Goal: Information Seeking & Learning: Learn about a topic

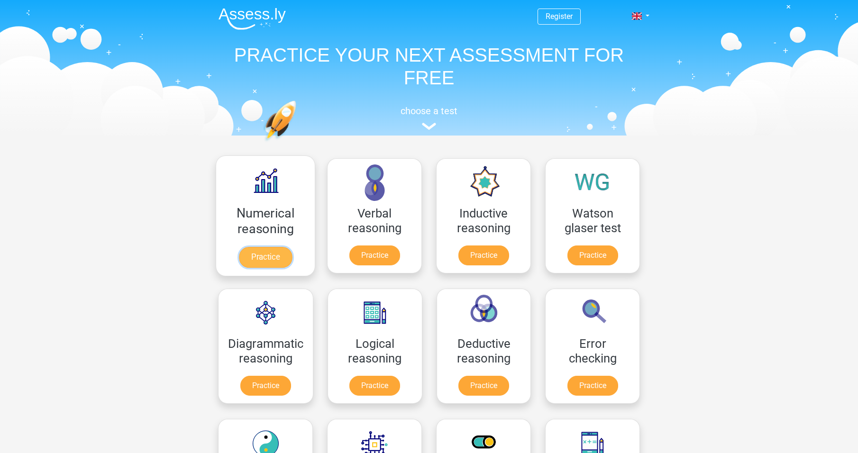
click at [284, 257] on link "Practice" at bounding box center [265, 257] width 53 height 21
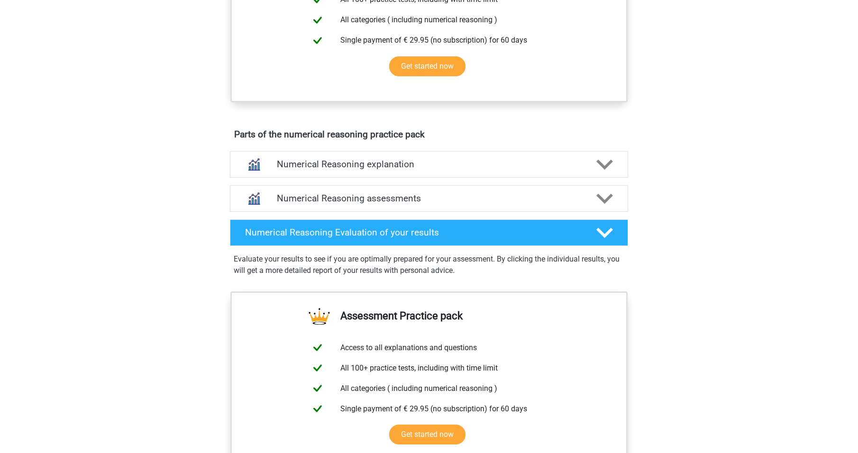
scroll to position [427, 0]
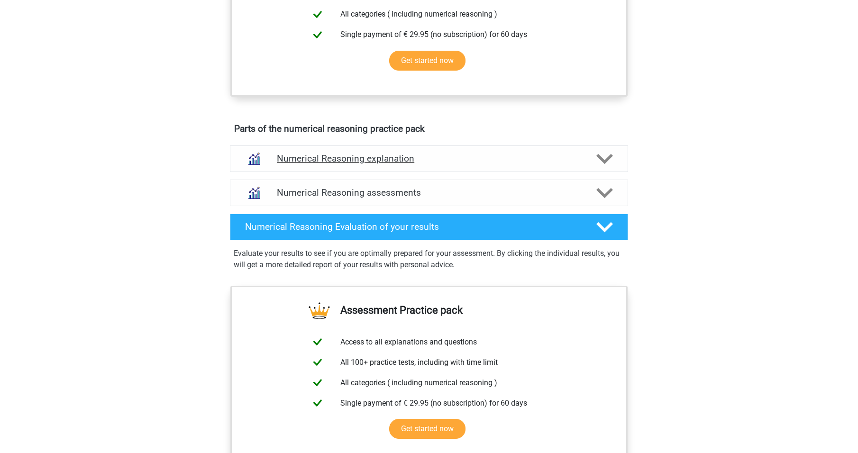
click at [435, 164] on h4 "Numerical Reasoning explanation" at bounding box center [429, 158] width 304 height 11
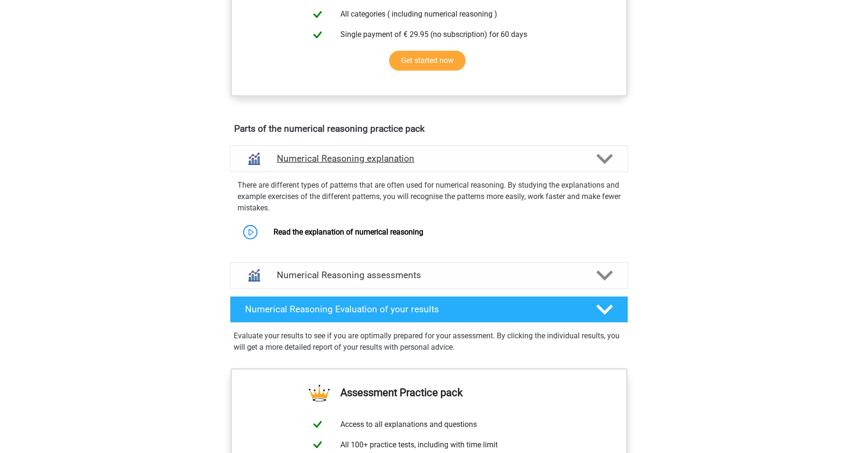
click at [435, 164] on h4 "Numerical Reasoning explanation" at bounding box center [429, 158] width 304 height 11
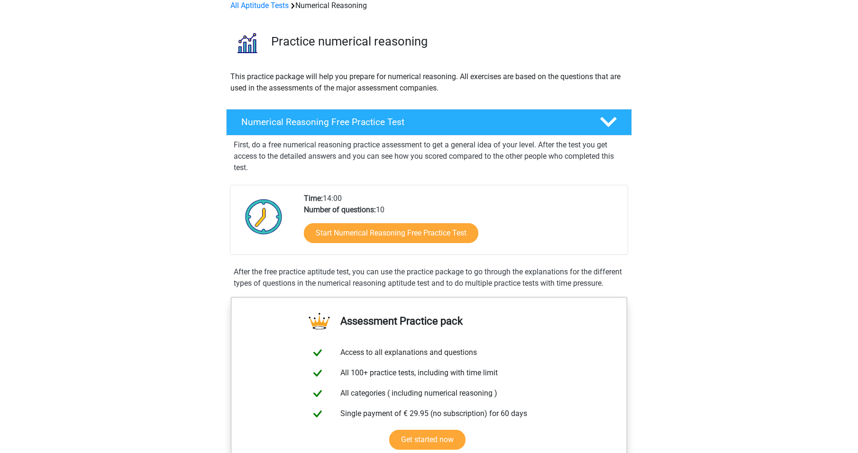
scroll to position [0, 0]
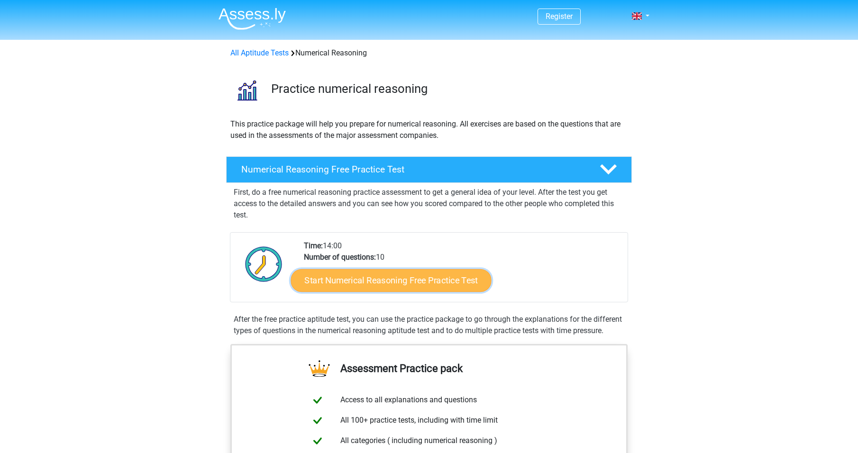
click at [348, 282] on link "Start Numerical Reasoning Free Practice Test" at bounding box center [391, 280] width 201 height 23
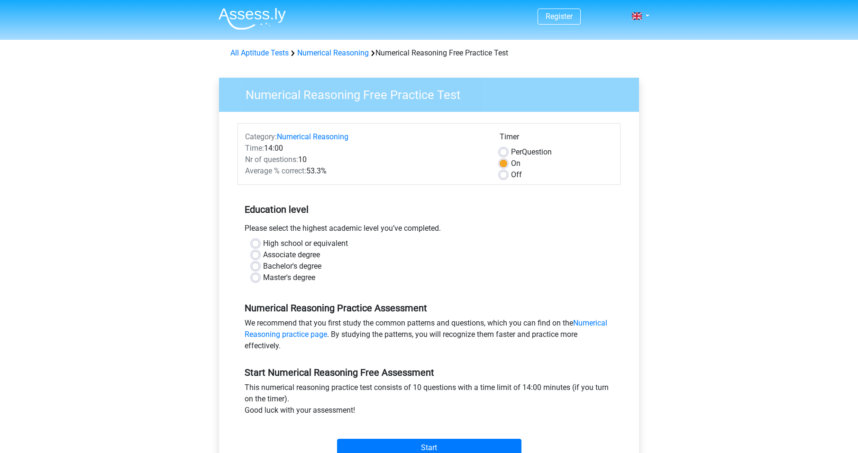
click at [302, 277] on label "Master's degree" at bounding box center [289, 277] width 52 height 11
click at [259, 277] on input "Master's degree" at bounding box center [256, 276] width 8 height 9
radio input "true"
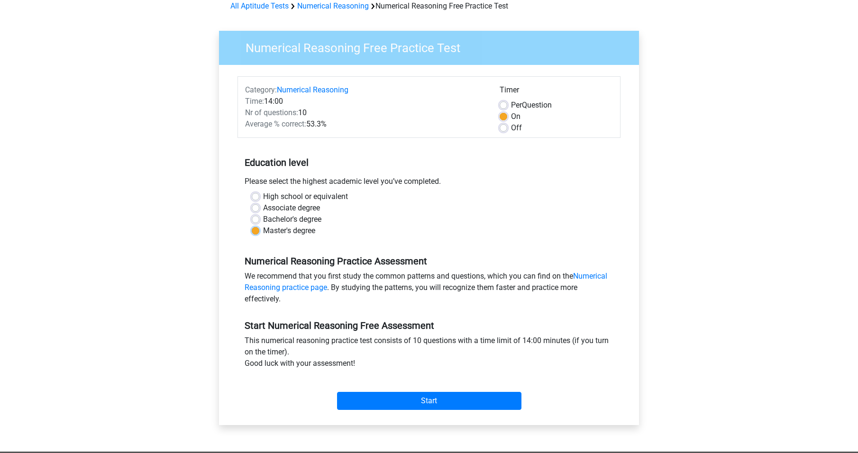
scroll to position [47, 0]
click at [462, 405] on input "Start" at bounding box center [429, 401] width 184 height 18
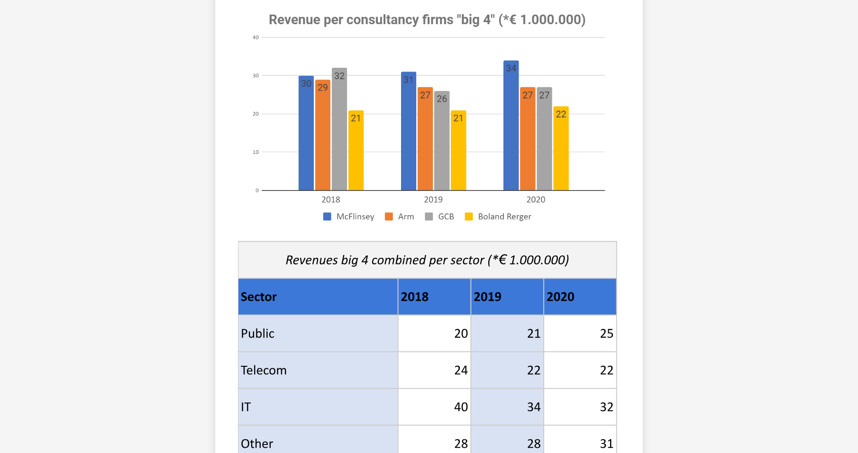
scroll to position [332, 0]
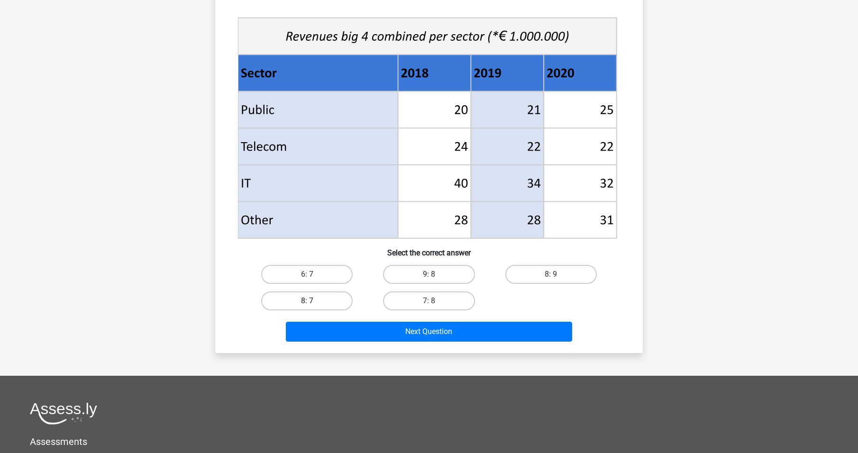
click at [316, 298] on label "8: 7" at bounding box center [307, 301] width 92 height 19
click at [313, 301] on input "8: 7" at bounding box center [310, 304] width 6 height 6
radio input "true"
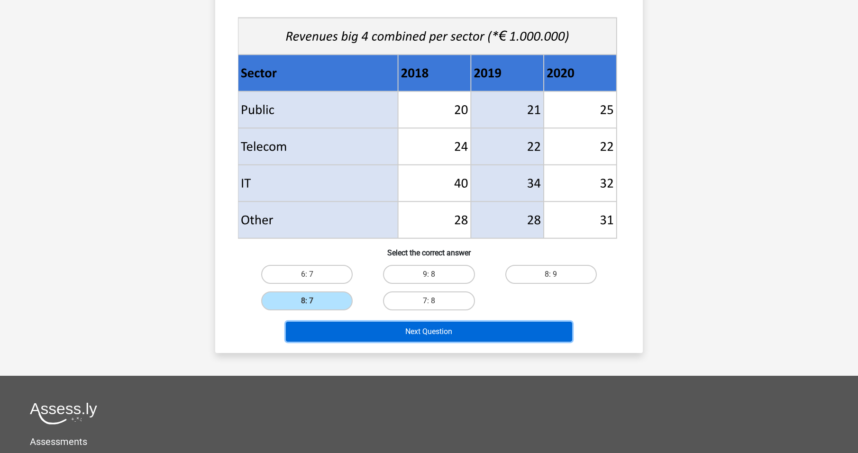
click at [428, 332] on button "Next Question" at bounding box center [429, 332] width 287 height 20
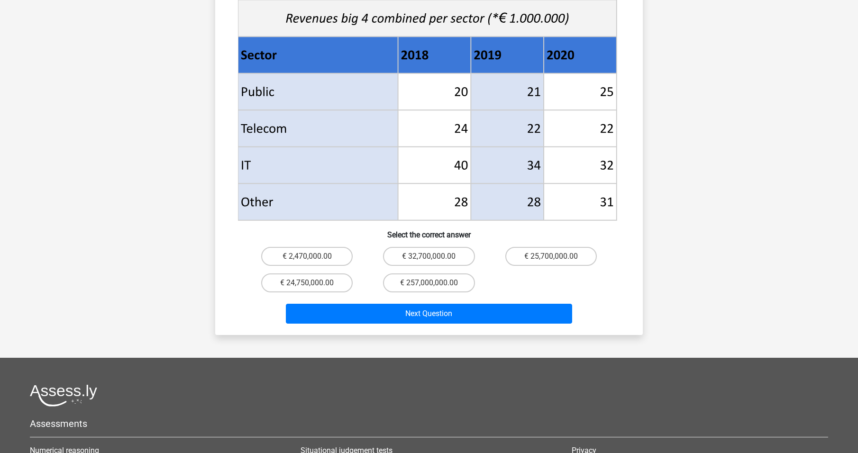
scroll to position [379, 0]
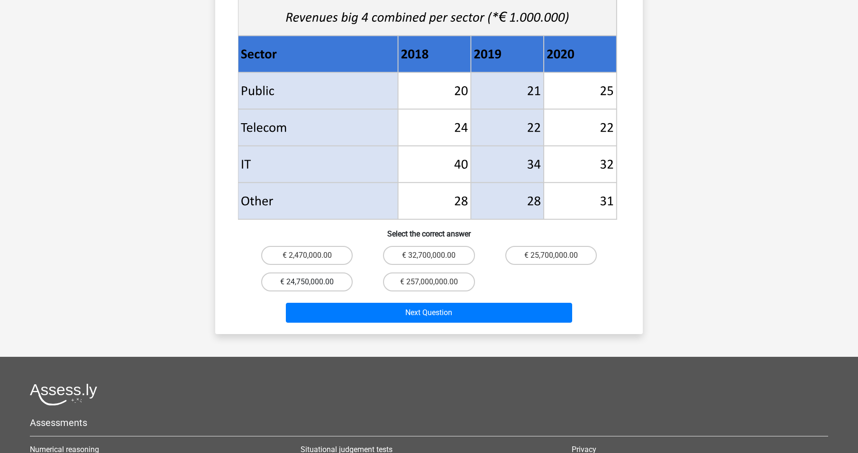
click at [330, 273] on label "€ 24,750,000.00" at bounding box center [307, 282] width 92 height 19
click at [313, 282] on input "€ 24,750,000.00" at bounding box center [310, 285] width 6 height 6
radio input "true"
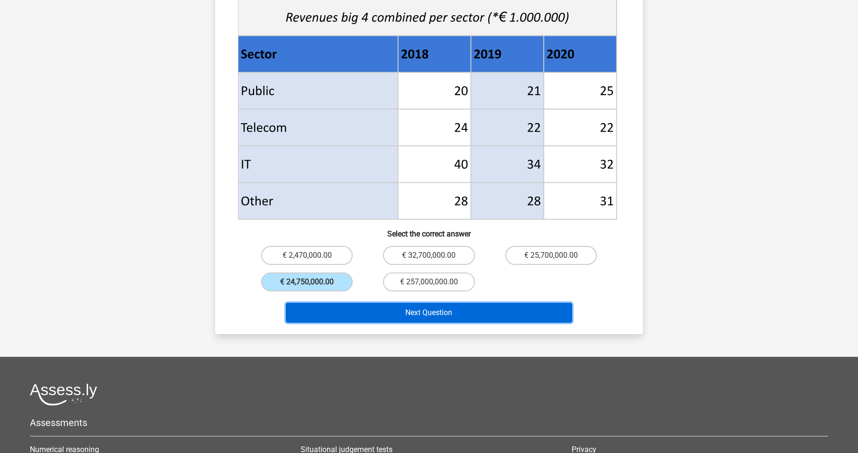
click at [428, 303] on button "Next Question" at bounding box center [429, 313] width 287 height 20
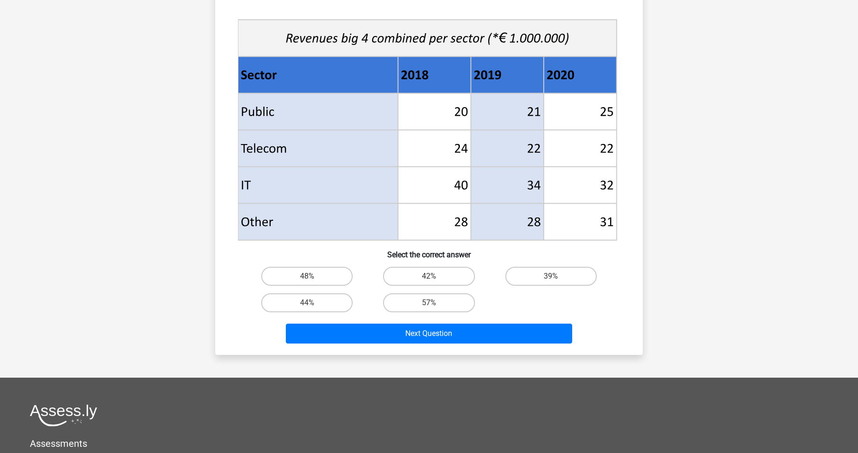
scroll to position [332, 0]
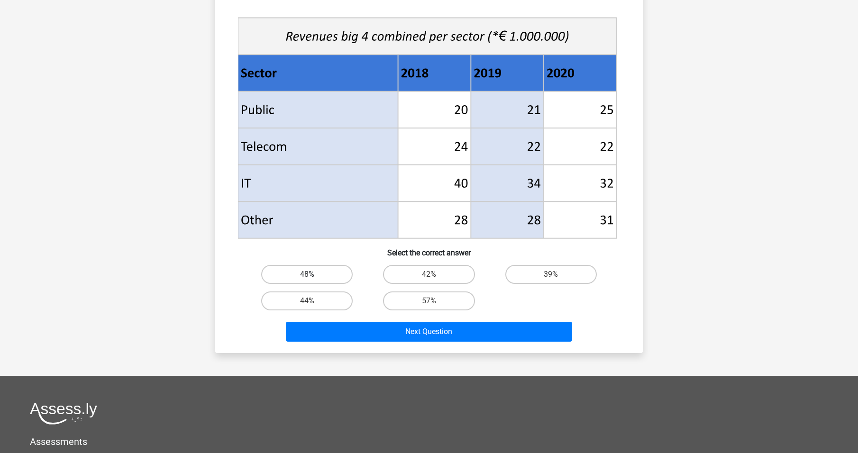
click at [339, 270] on label "48%" at bounding box center [307, 274] width 92 height 19
click at [313, 275] on input "48%" at bounding box center [310, 278] width 6 height 6
radio input "true"
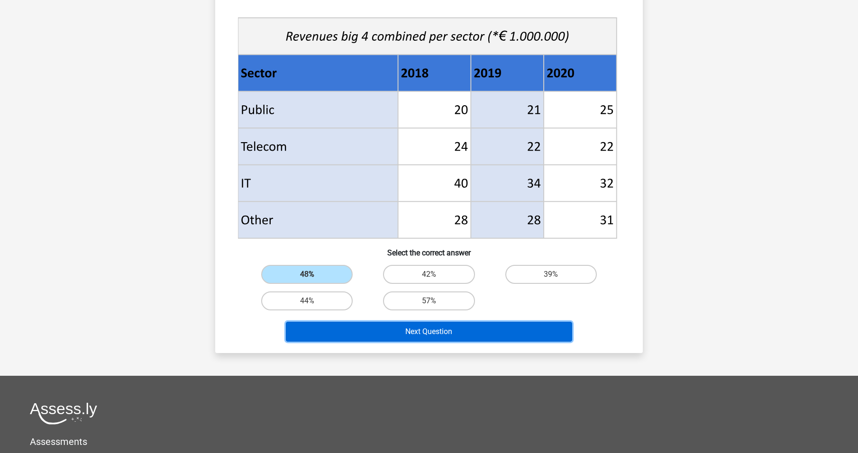
click at [428, 336] on button "Next Question" at bounding box center [429, 332] width 287 height 20
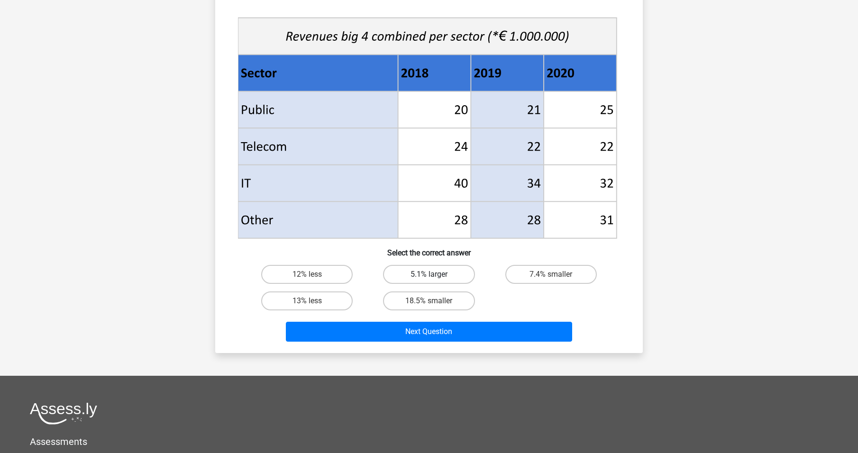
click at [442, 275] on label "5.1% larger" at bounding box center [429, 274] width 92 height 19
click at [435, 275] on input "5.1% larger" at bounding box center [432, 278] width 6 height 6
radio input "true"
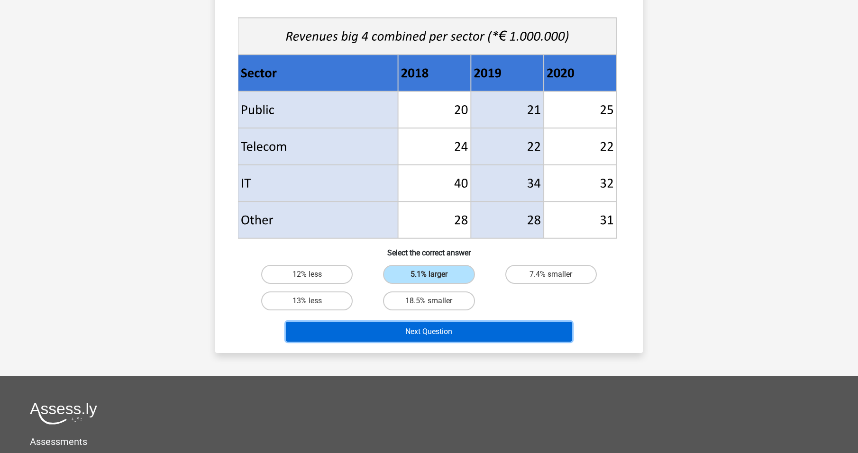
click at [448, 333] on button "Next Question" at bounding box center [429, 332] width 287 height 20
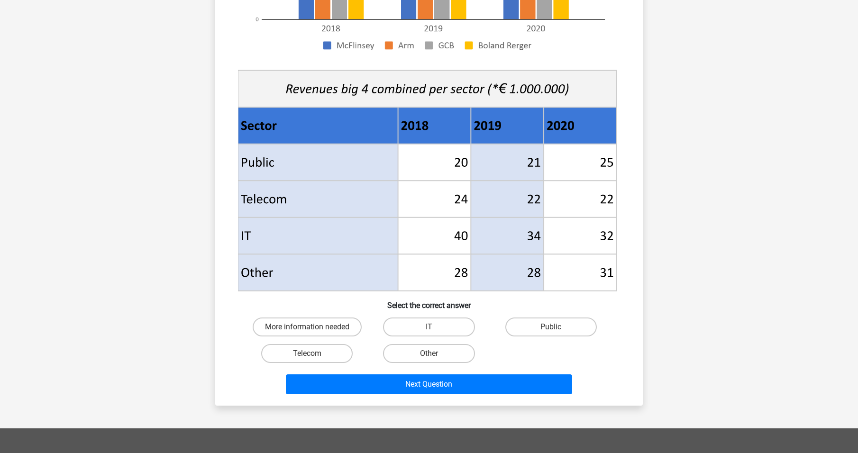
scroll to position [285, 0]
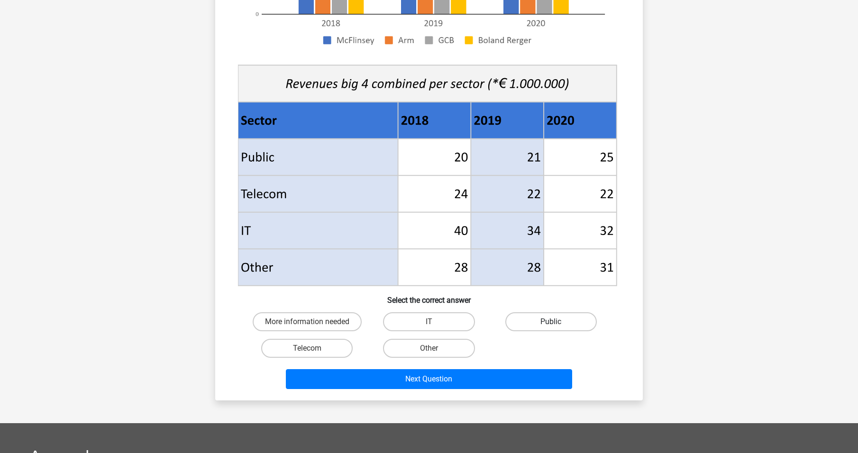
click at [542, 323] on label "Public" at bounding box center [552, 322] width 92 height 19
click at [551, 323] on input "Public" at bounding box center [554, 325] width 6 height 6
radio input "true"
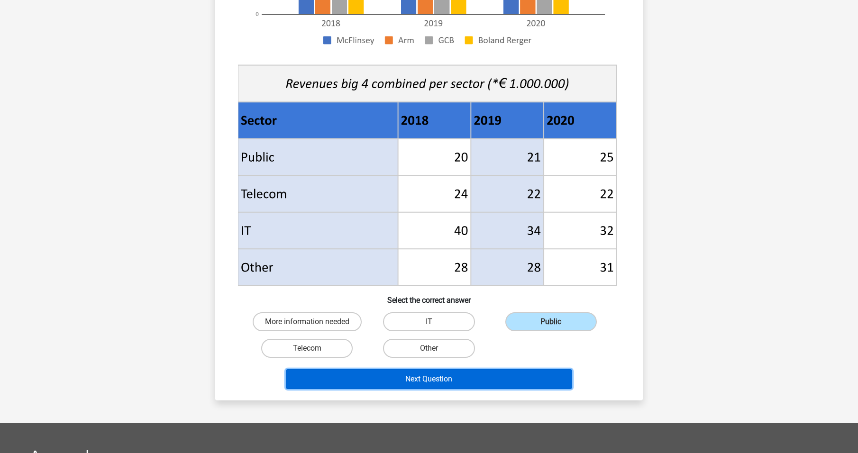
click at [512, 380] on button "Next Question" at bounding box center [429, 379] width 287 height 20
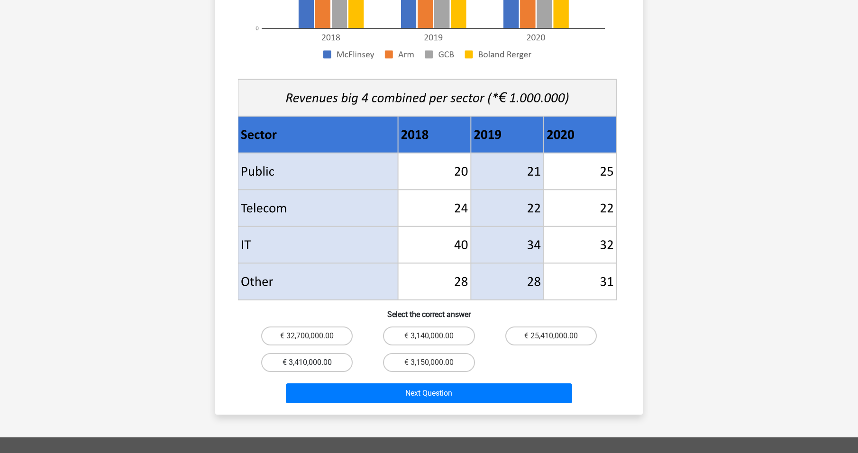
click at [341, 353] on label "€ 3,410,000.00" at bounding box center [307, 362] width 92 height 19
click at [313, 363] on input "€ 3,410,000.00" at bounding box center [310, 366] width 6 height 6
radio input "true"
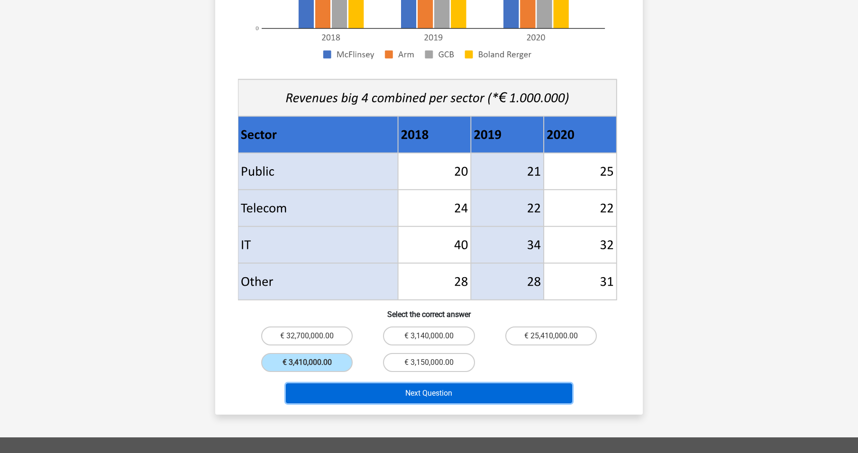
click at [429, 385] on button "Next Question" at bounding box center [429, 394] width 287 height 20
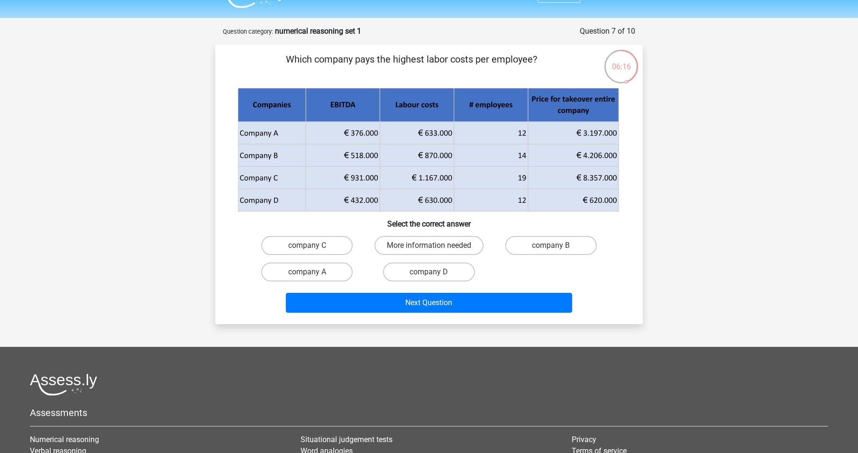
scroll to position [0, 0]
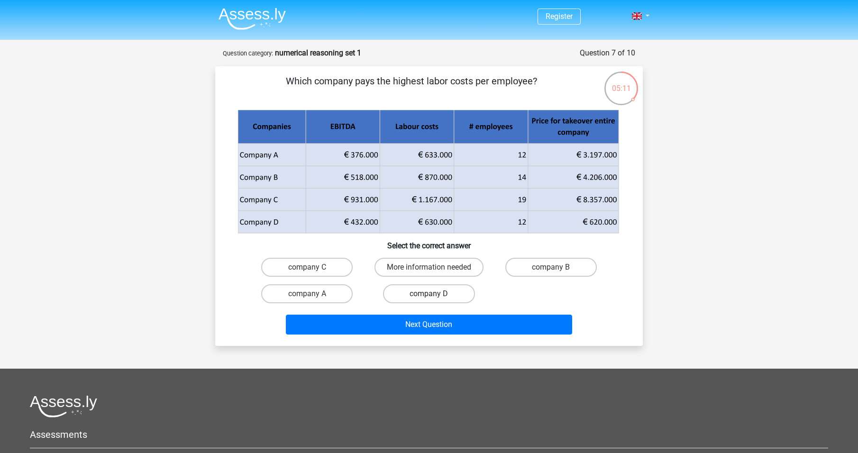
click at [455, 301] on label "company D" at bounding box center [429, 294] width 92 height 19
click at [435, 300] on input "company D" at bounding box center [432, 297] width 6 height 6
radio input "true"
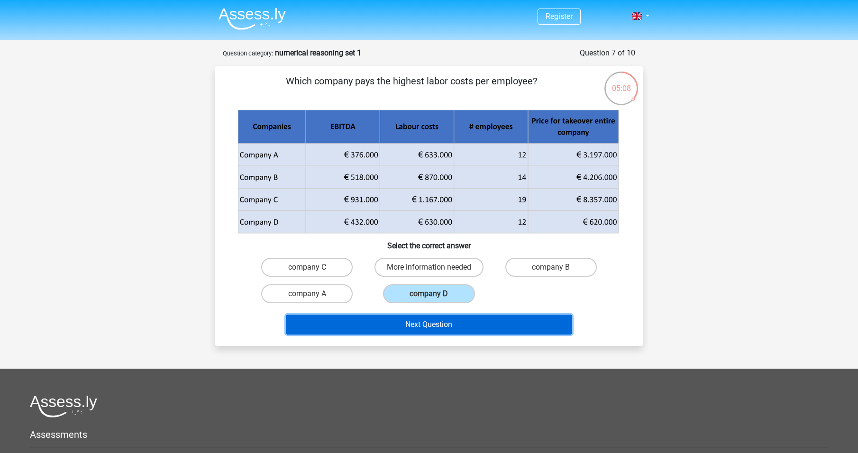
click at [461, 325] on button "Next Question" at bounding box center [429, 325] width 287 height 20
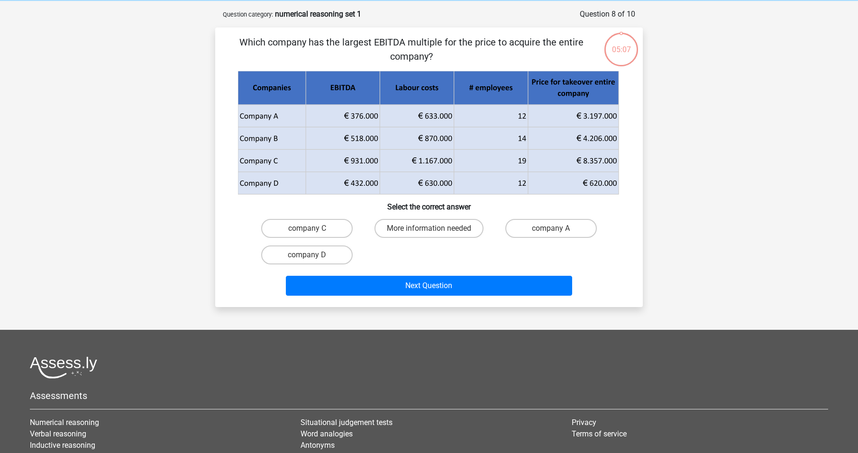
scroll to position [47, 0]
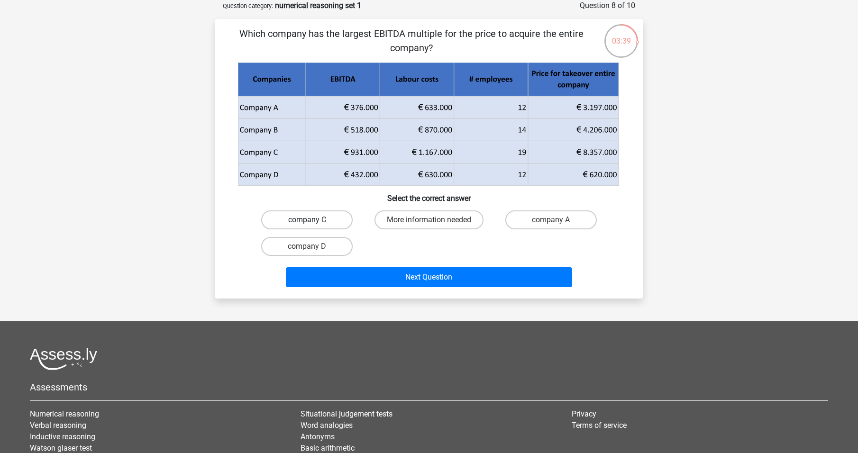
click at [323, 225] on label "company C" at bounding box center [307, 220] width 92 height 19
click at [313, 225] on input "company C" at bounding box center [310, 223] width 6 height 6
radio input "true"
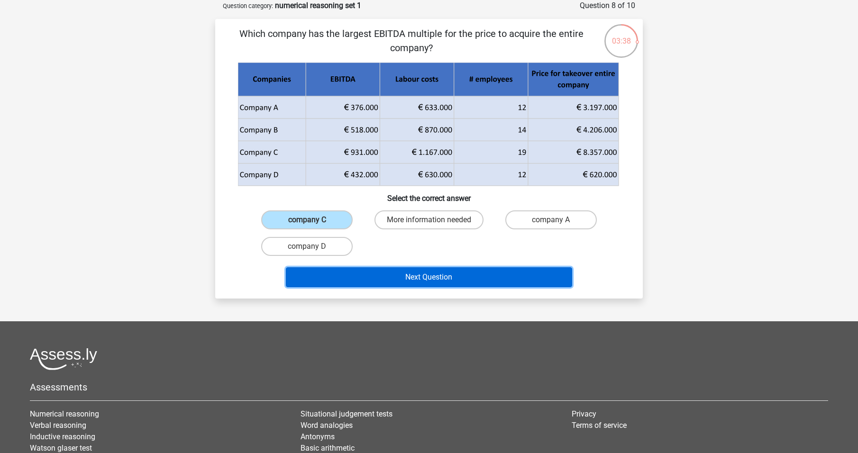
click at [430, 277] on button "Next Question" at bounding box center [429, 277] width 287 height 20
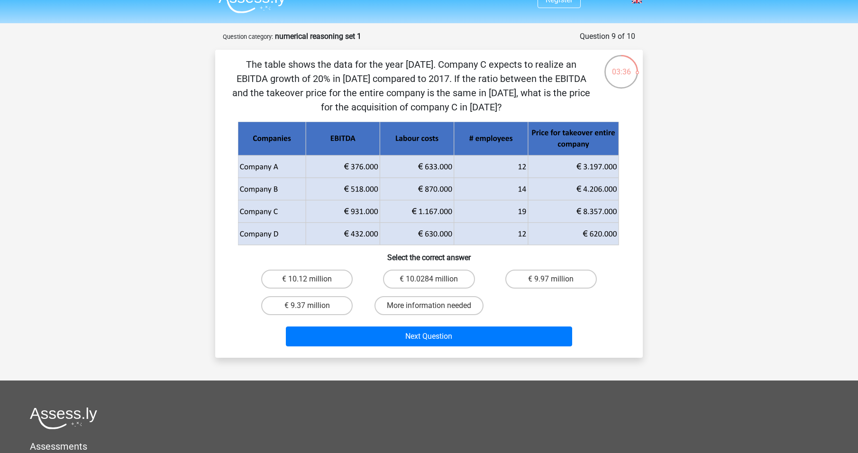
scroll to position [0, 0]
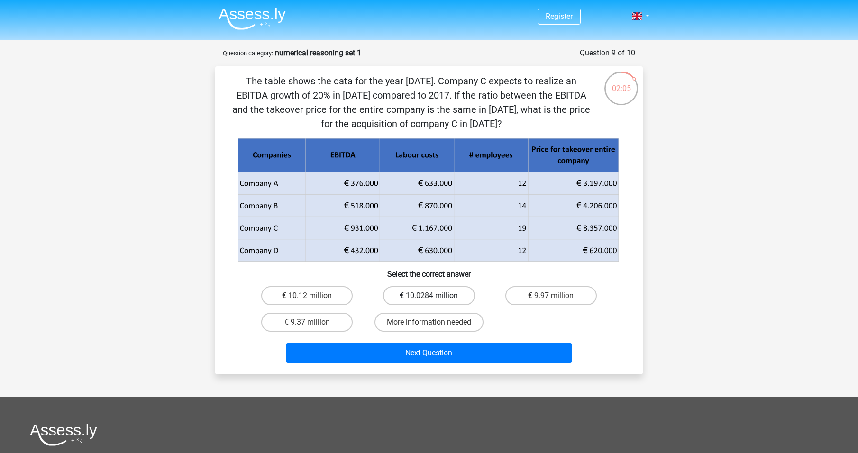
click at [446, 293] on label "€ 10.0284 million" at bounding box center [429, 295] width 92 height 19
click at [435, 296] on input "€ 10.0284 million" at bounding box center [432, 299] width 6 height 6
radio input "true"
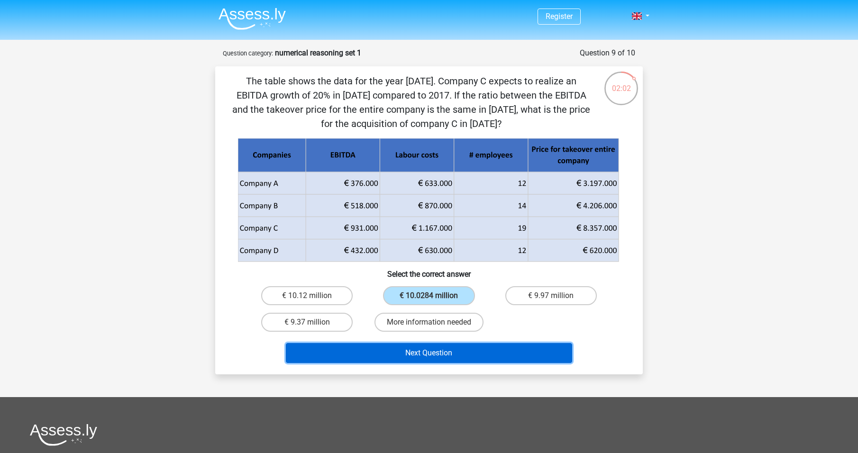
click at [502, 355] on button "Next Question" at bounding box center [429, 353] width 287 height 20
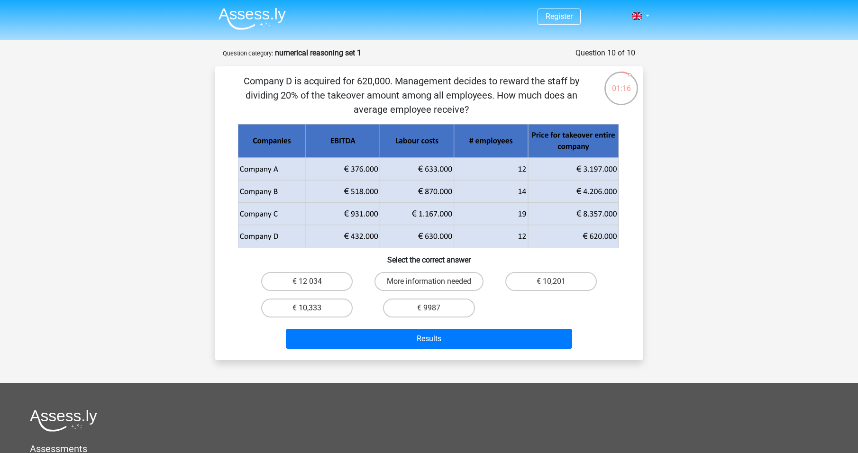
click at [337, 312] on label "€ 10,333" at bounding box center [307, 308] width 92 height 19
click at [313, 312] on input "€ 10,333" at bounding box center [310, 311] width 6 height 6
radio input "true"
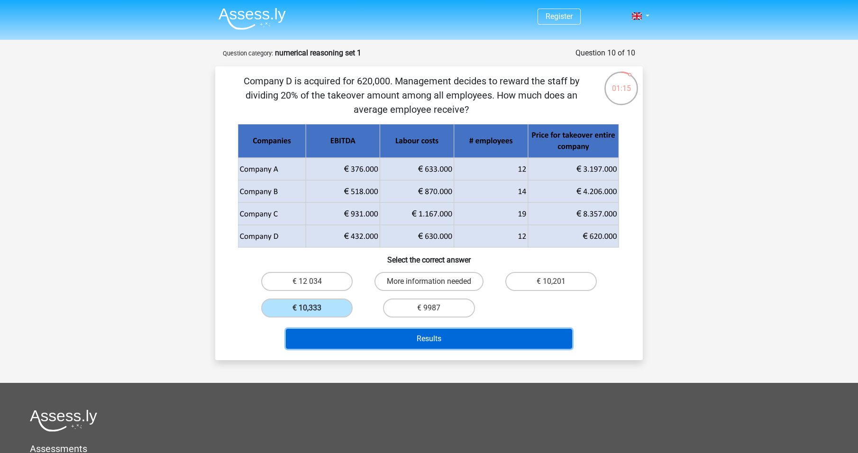
click at [421, 335] on button "Results" at bounding box center [429, 339] width 287 height 20
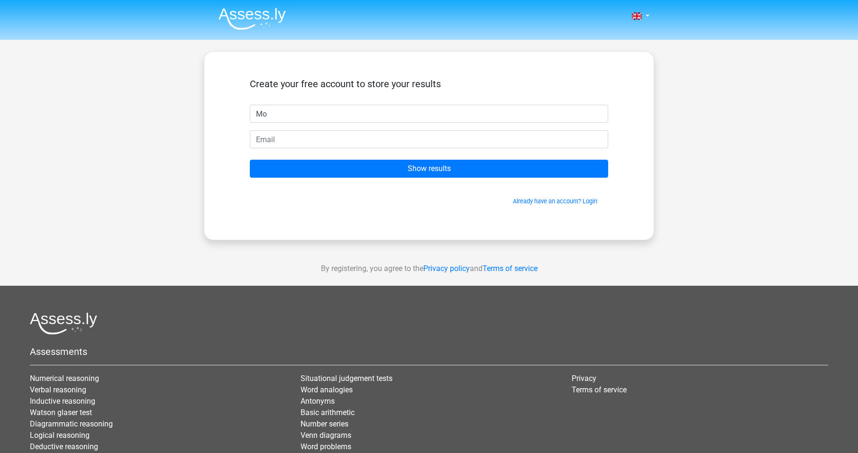
type input "Mo"
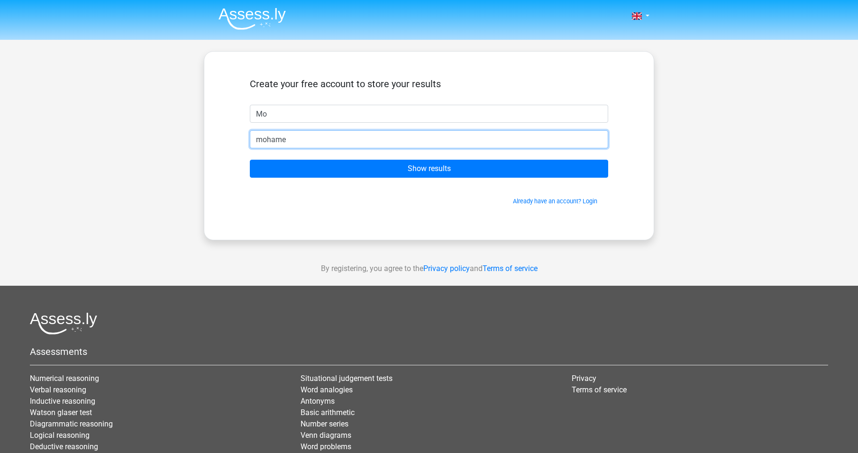
type input "[EMAIL_ADDRESS][DOMAIN_NAME]"
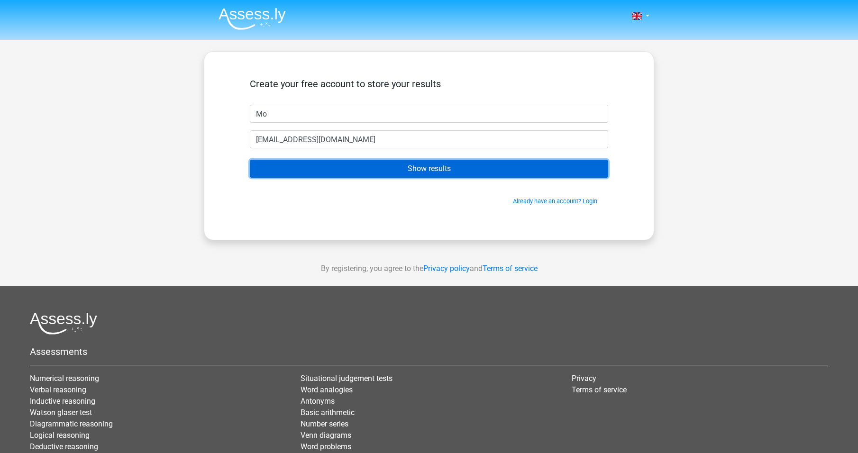
click at [430, 173] on input "Show results" at bounding box center [429, 169] width 359 height 18
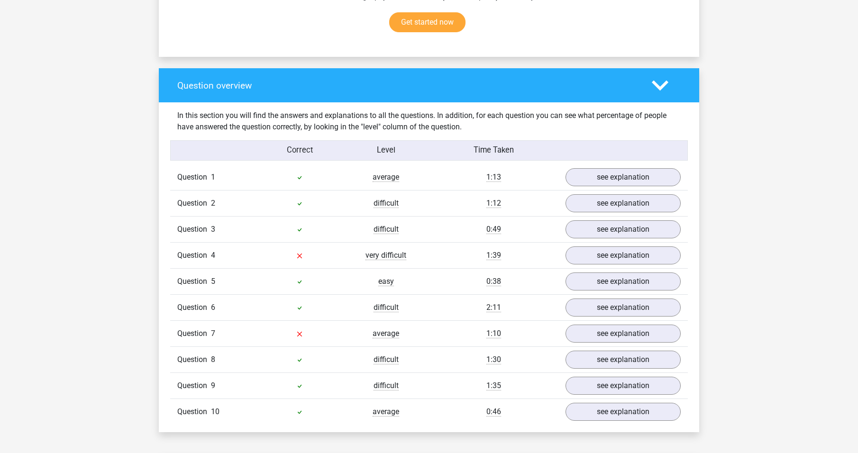
scroll to position [711, 0]
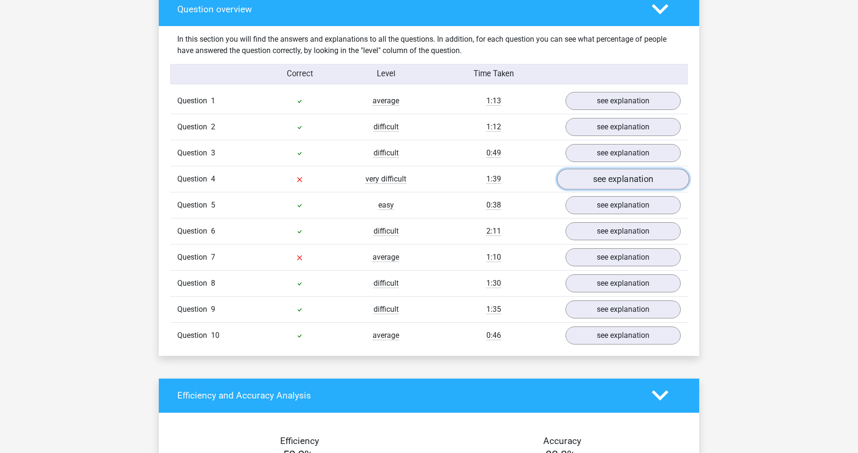
click at [600, 179] on link "see explanation" at bounding box center [623, 179] width 132 height 21
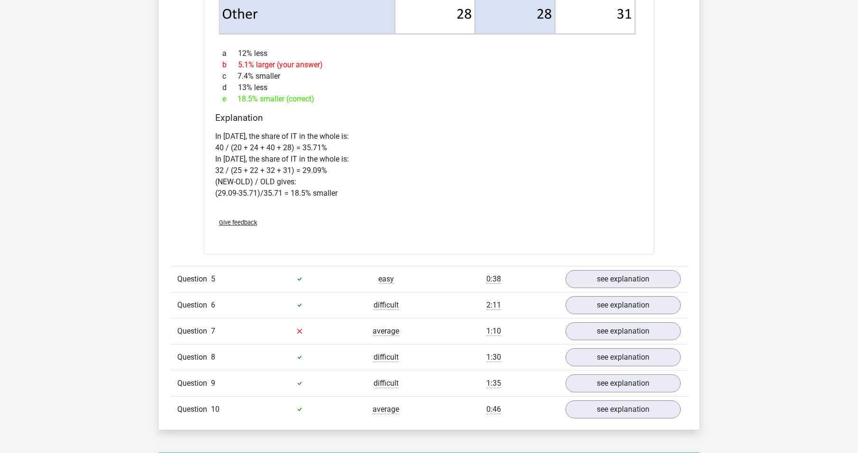
scroll to position [1423, 0]
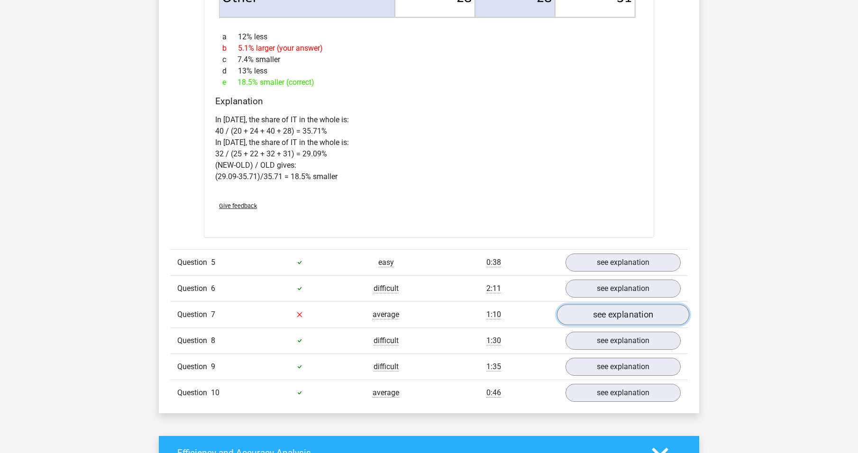
click at [608, 308] on link "see explanation" at bounding box center [623, 314] width 132 height 21
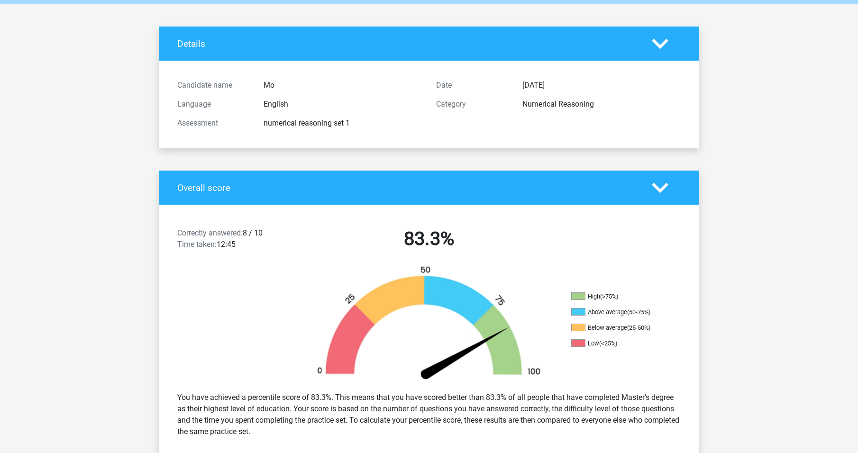
scroll to position [0, 0]
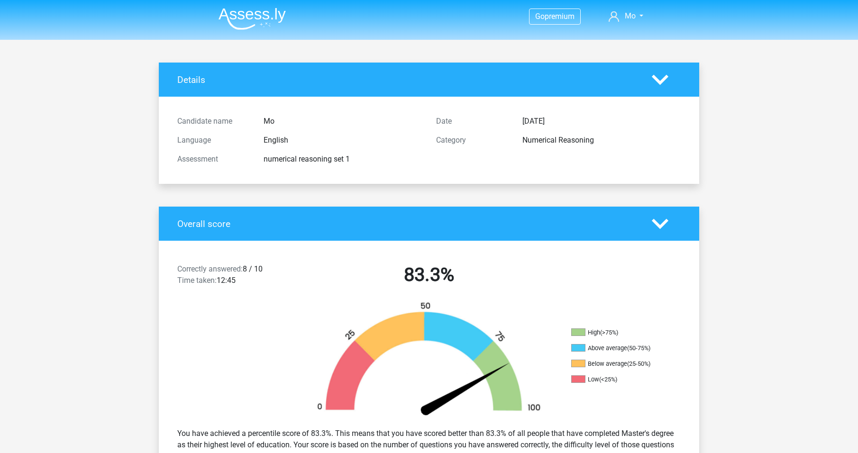
drag, startPoint x: 178, startPoint y: 149, endPoint x: 172, endPoint y: 80, distance: 69.5
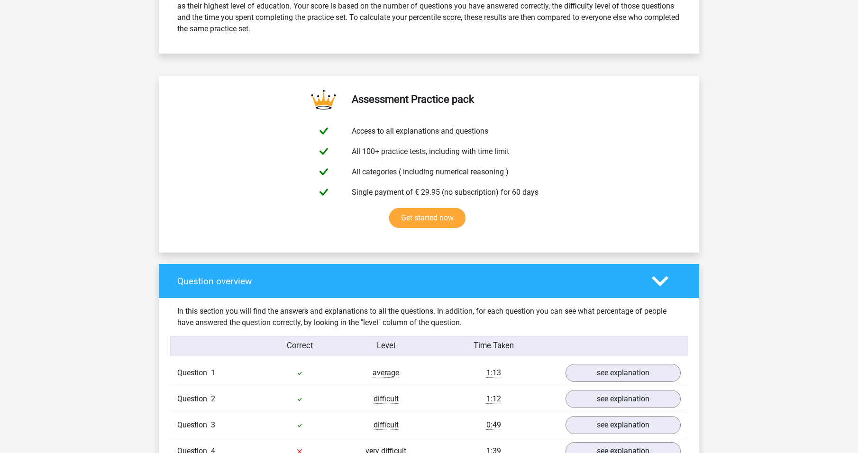
scroll to position [2088, 0]
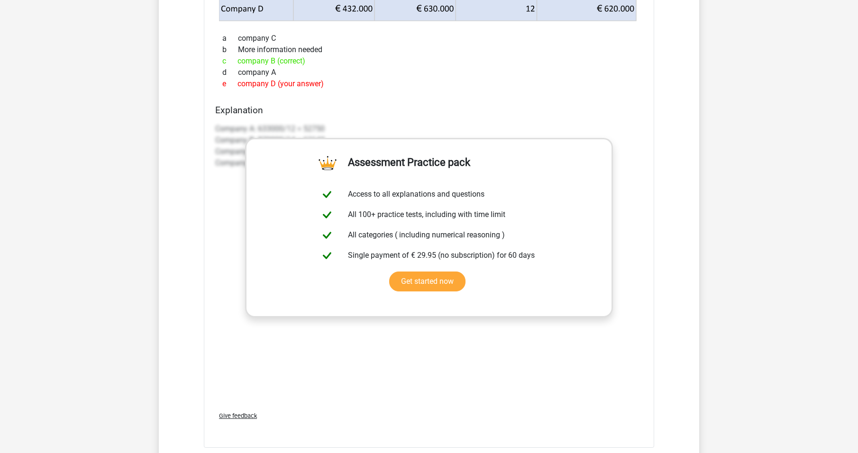
drag, startPoint x: 81, startPoint y: 161, endPoint x: 94, endPoint y: 335, distance: 174.1
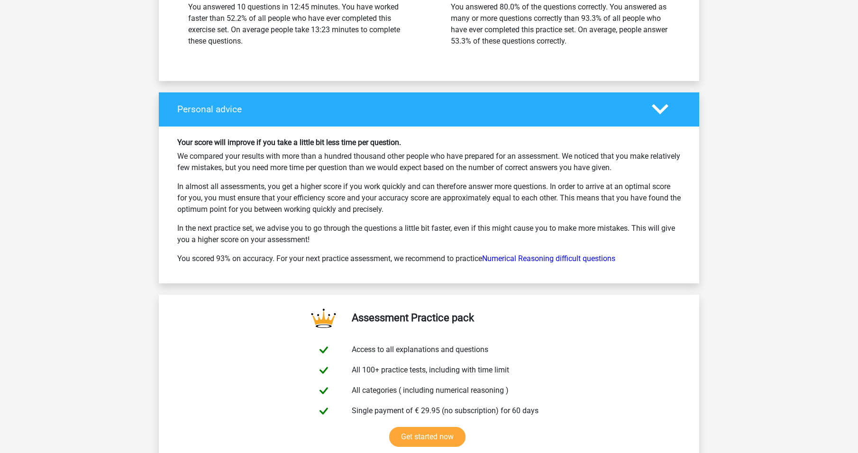
drag, startPoint x: 108, startPoint y: 230, endPoint x: 113, endPoint y: 300, distance: 70.4
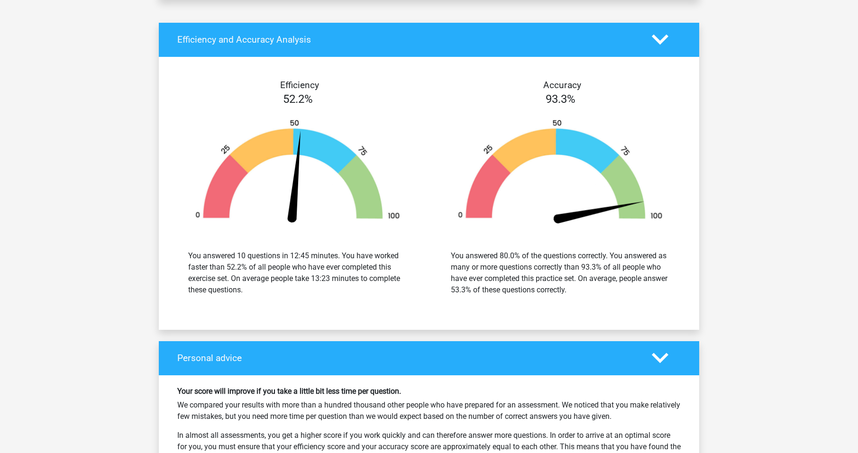
drag, startPoint x: 124, startPoint y: 230, endPoint x: 135, endPoint y: 147, distance: 83.7
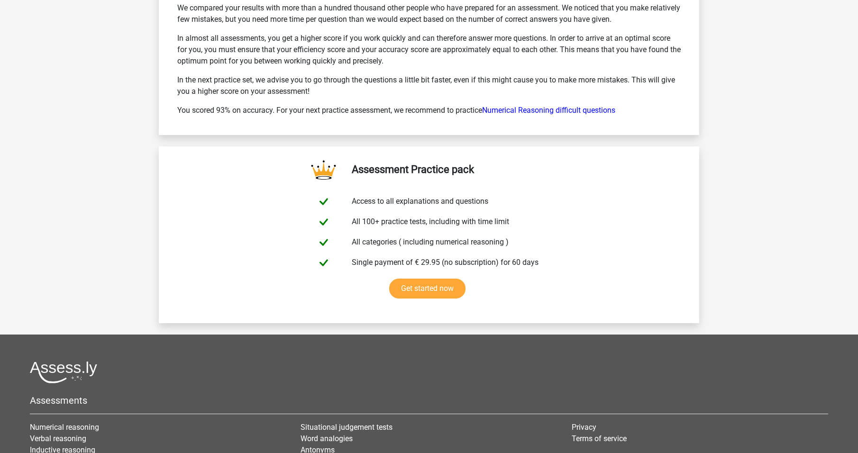
drag, startPoint x: 135, startPoint y: 147, endPoint x: 137, endPoint y: 228, distance: 80.6
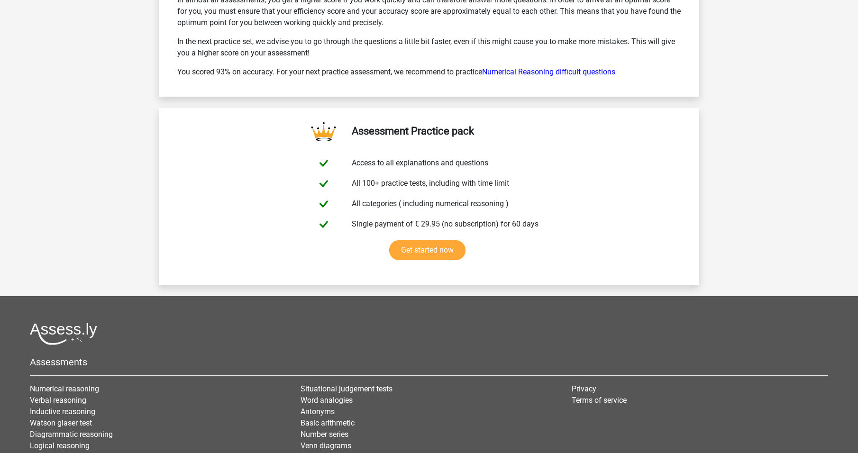
drag, startPoint x: 130, startPoint y: 180, endPoint x: 131, endPoint y: 129, distance: 51.2
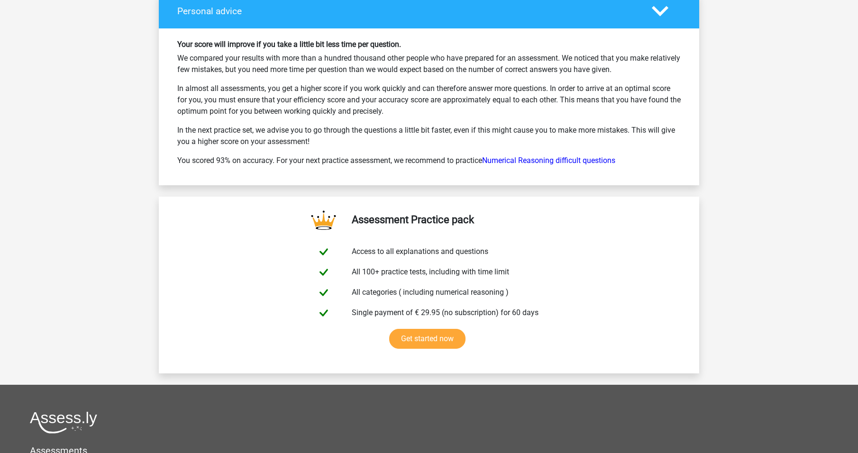
scroll to position [2774, 0]
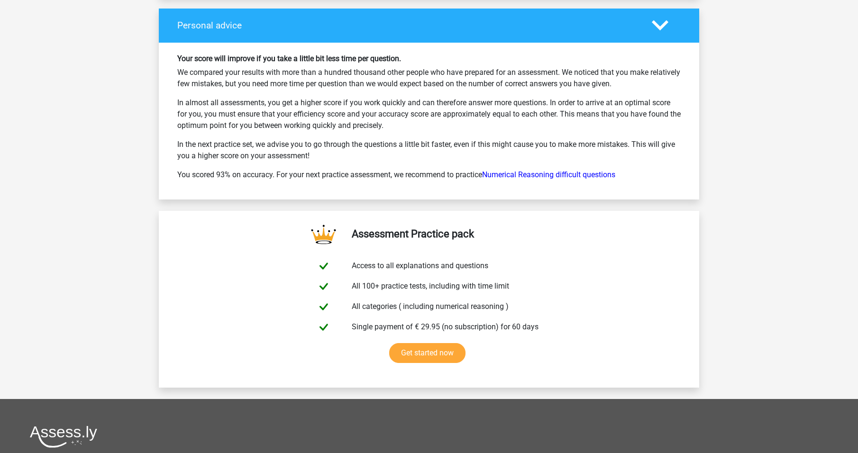
drag, startPoint x: 131, startPoint y: 129, endPoint x: 129, endPoint y: 110, distance: 19.5
